Goal: Task Accomplishment & Management: Use online tool/utility

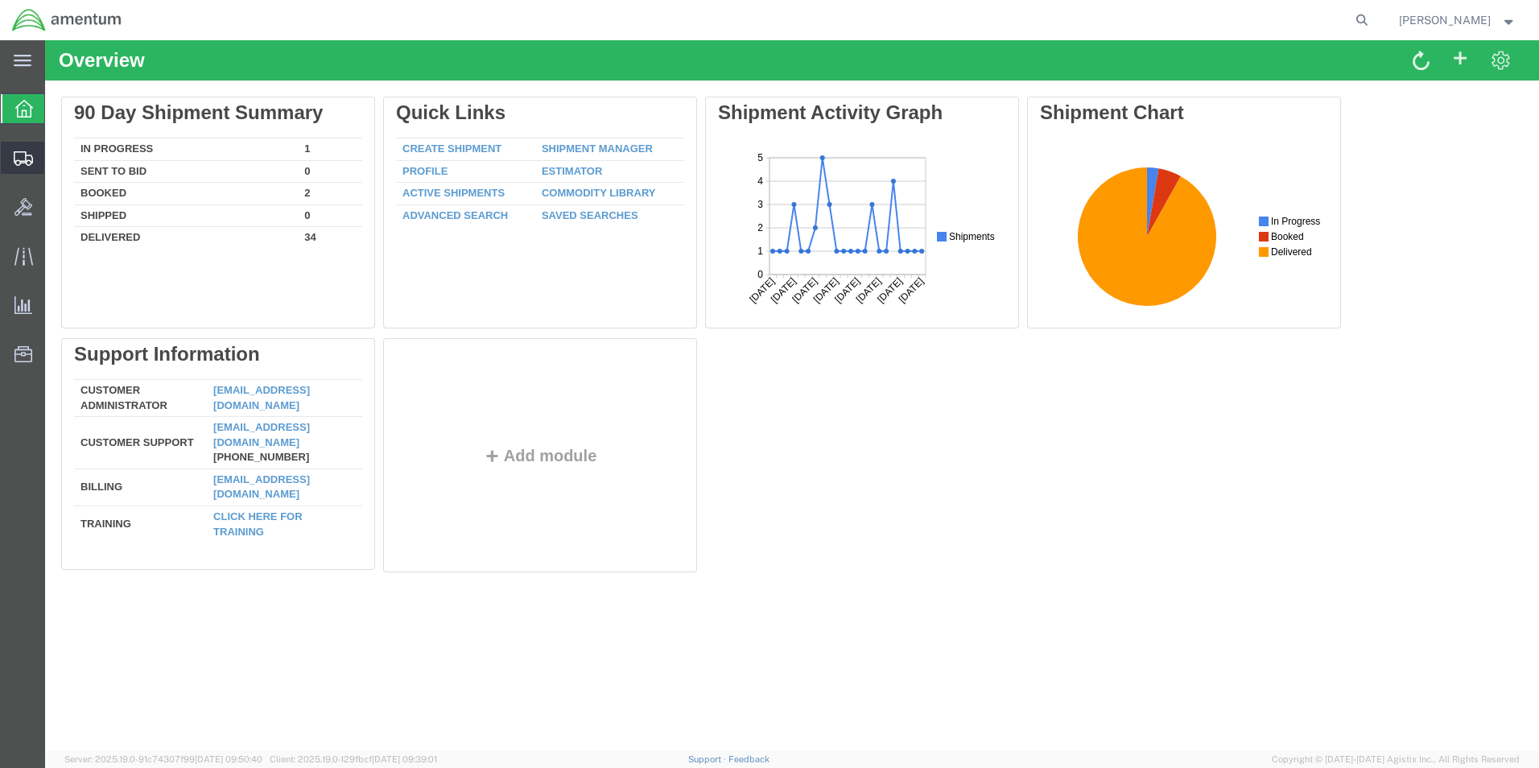
click at [30, 163] on icon at bounding box center [23, 158] width 19 height 14
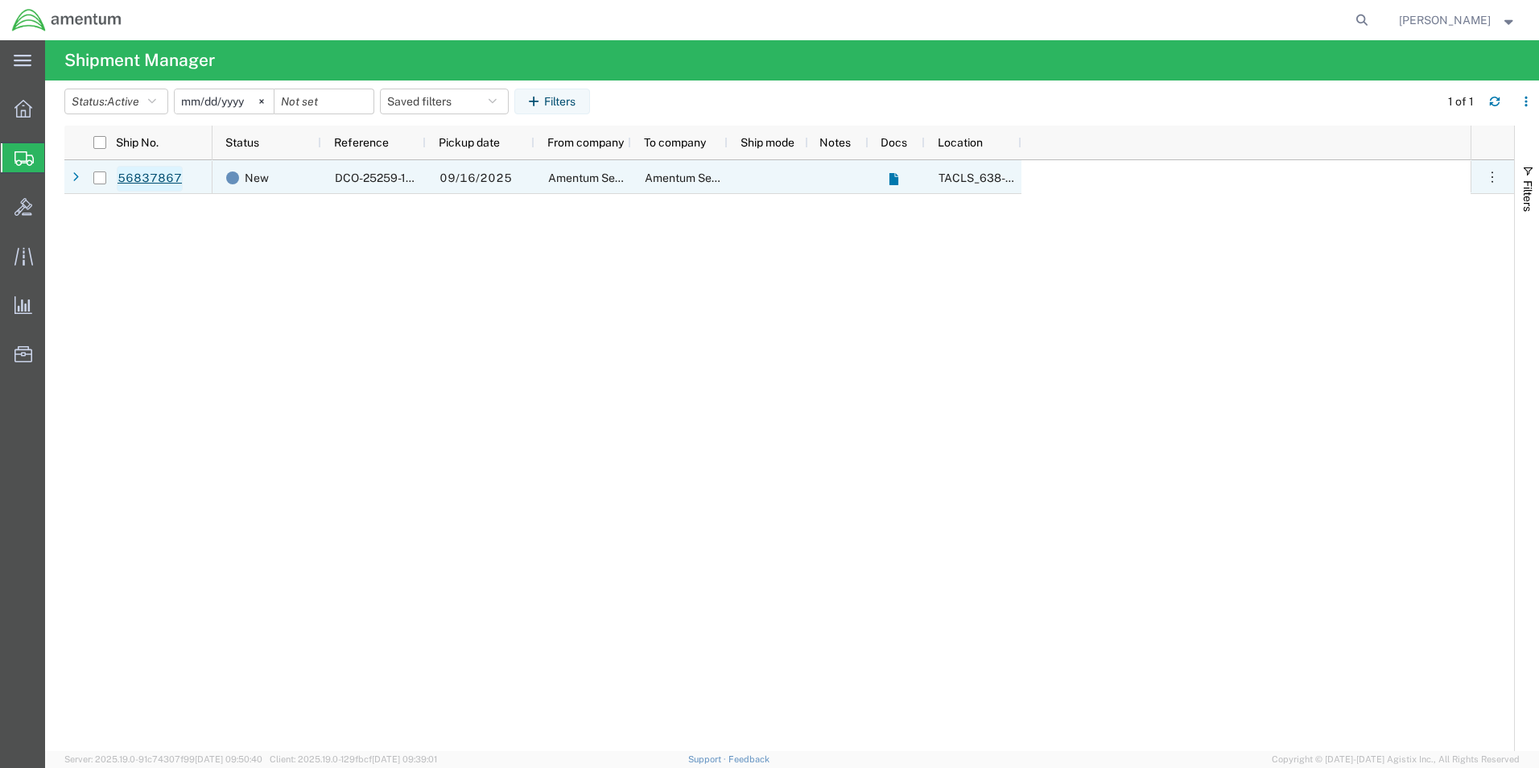
click at [146, 180] on link "56837867" at bounding box center [150, 179] width 66 height 26
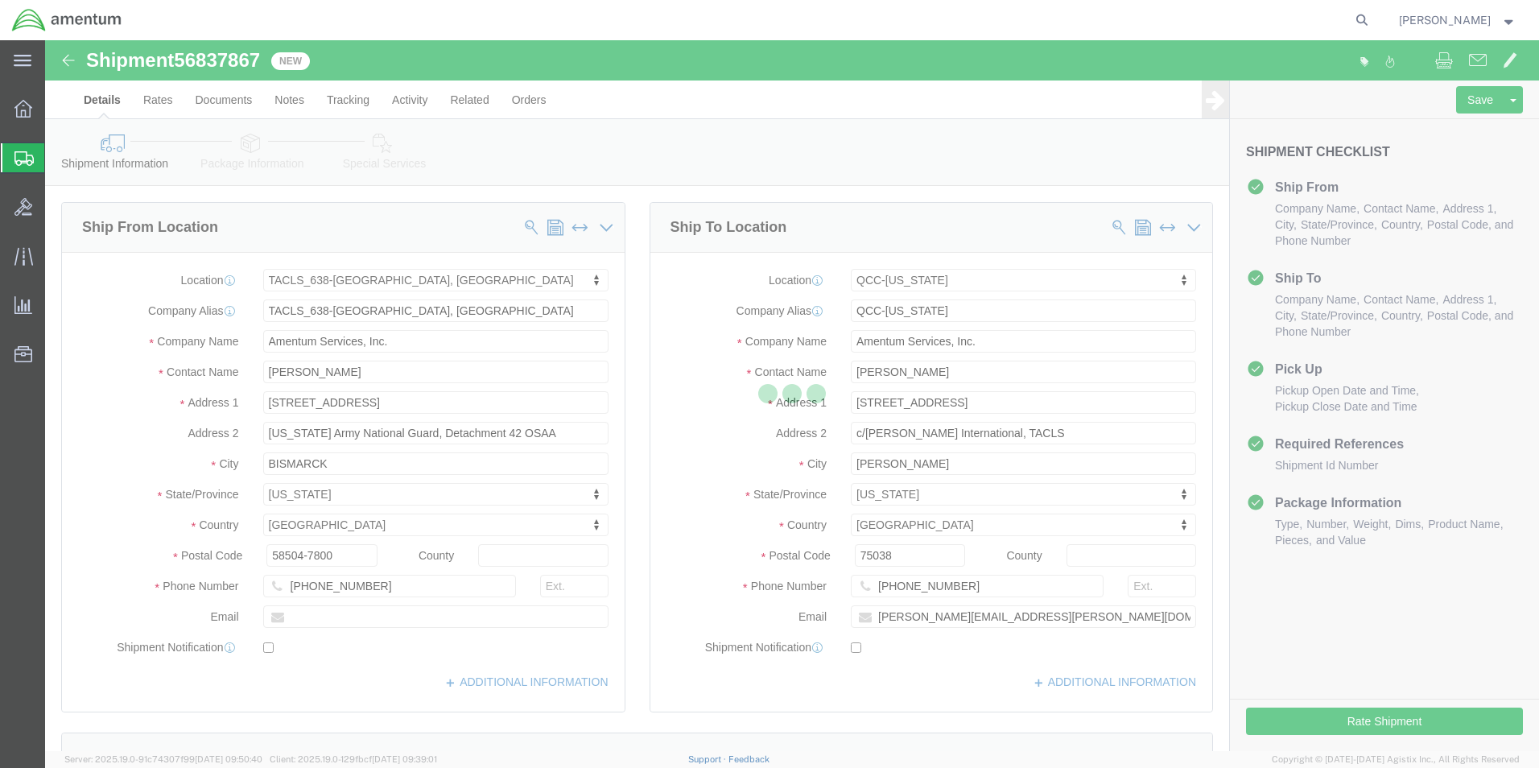
select select "42720"
select select "42668"
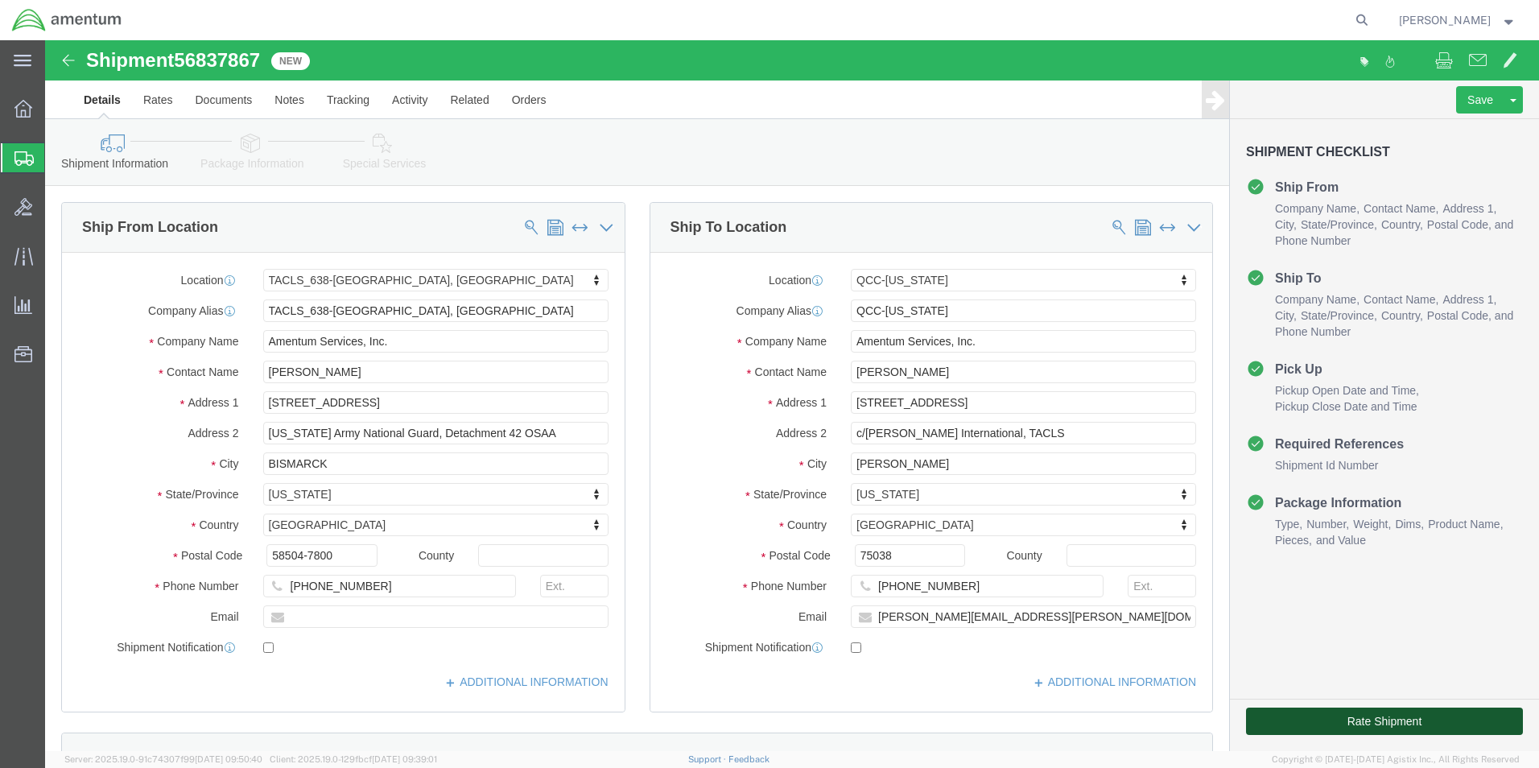
click button "Rate Shipment"
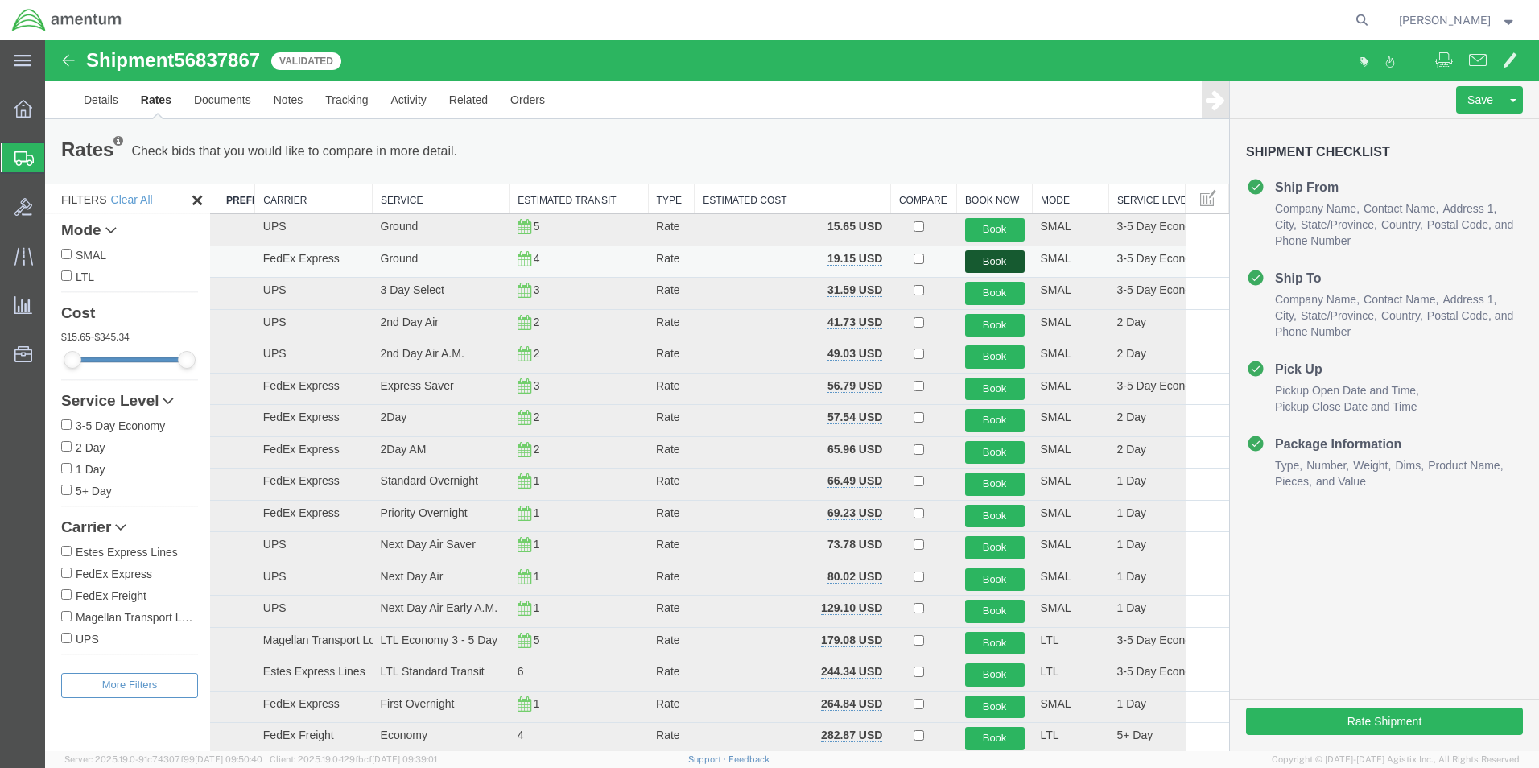
click at [986, 259] on button "Book" at bounding box center [995, 261] width 60 height 23
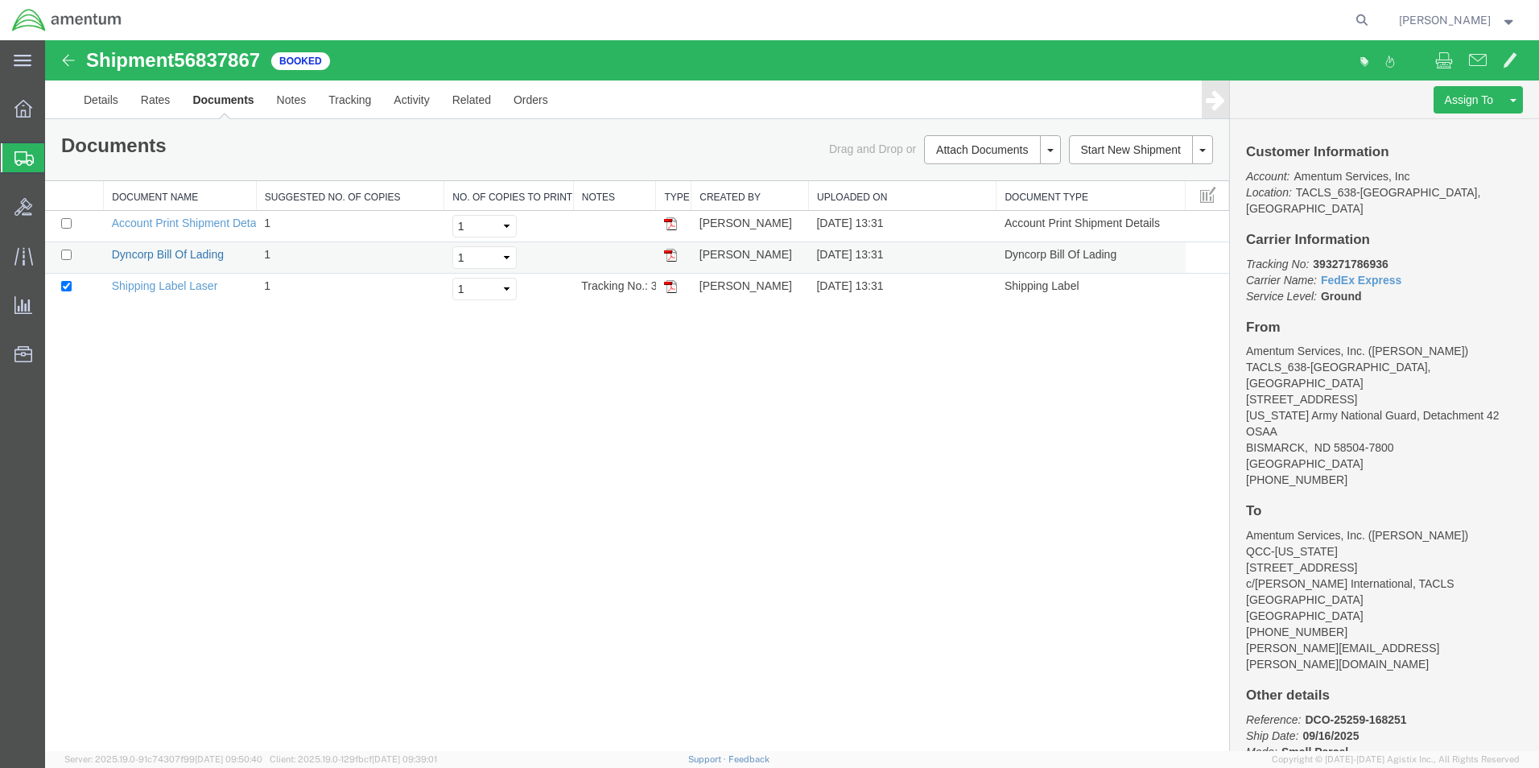
click at [188, 254] on link "Dyncorp Bill Of Lading" at bounding box center [168, 254] width 112 height 13
click at [154, 287] on link "Shipping Label Laser" at bounding box center [165, 285] width 106 height 13
